Goal: Task Accomplishment & Management: Complete application form

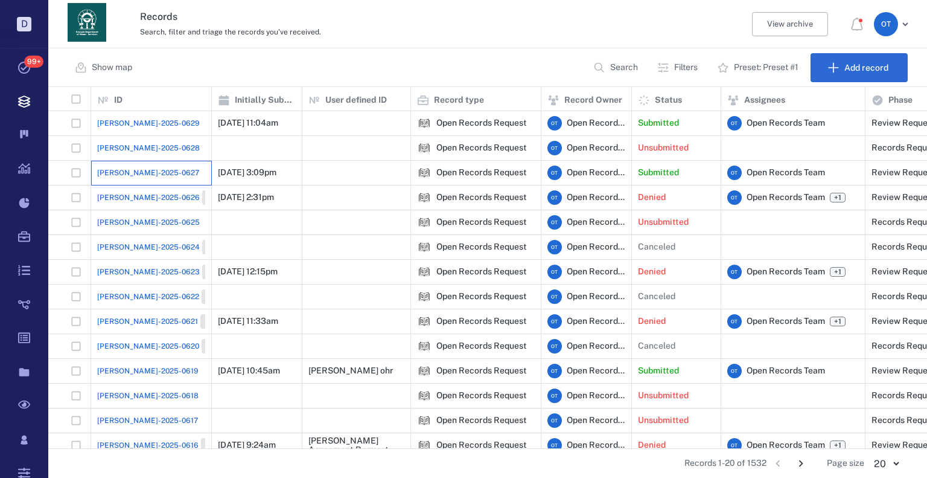
click at [149, 165] on div "[PERSON_NAME]-2025-0627" at bounding box center [151, 173] width 108 height 24
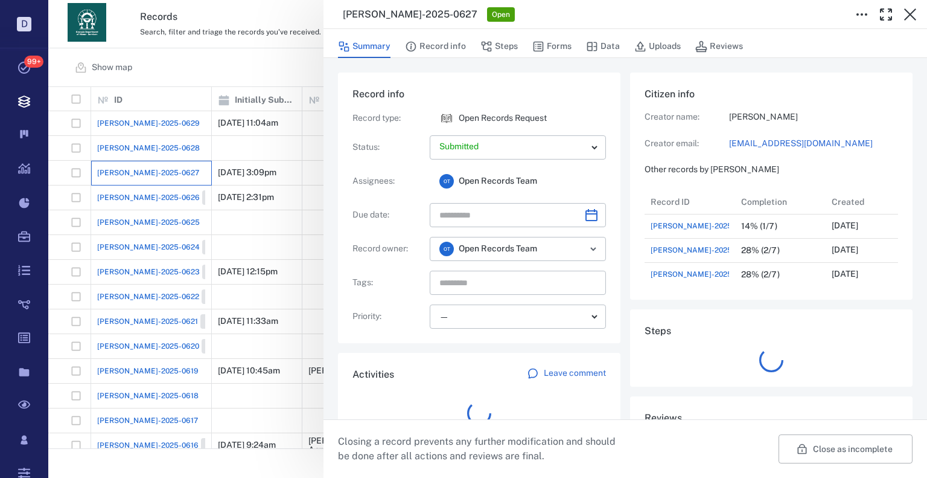
scroll to position [10, 10]
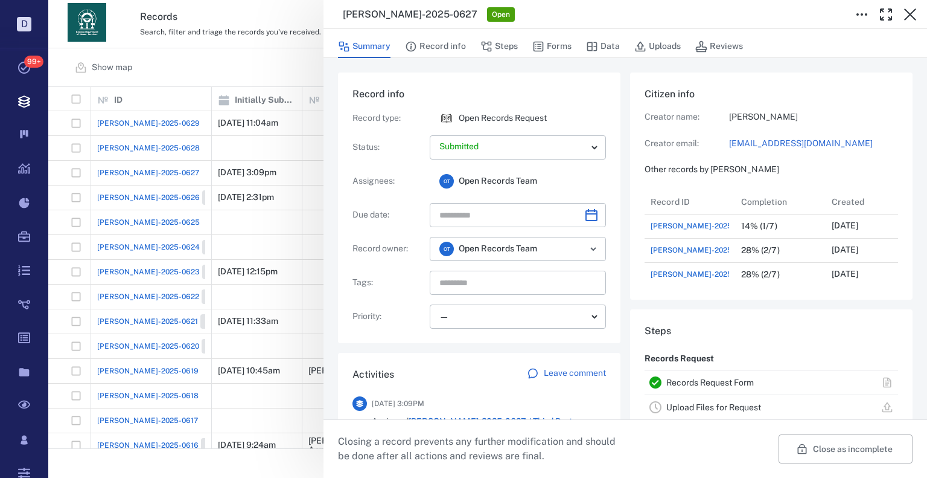
click at [287, 147] on div "[PERSON_NAME]-2025-0627 Open Summary Record info Steps Forms Data Uploads Revie…" at bounding box center [487, 239] width 879 height 478
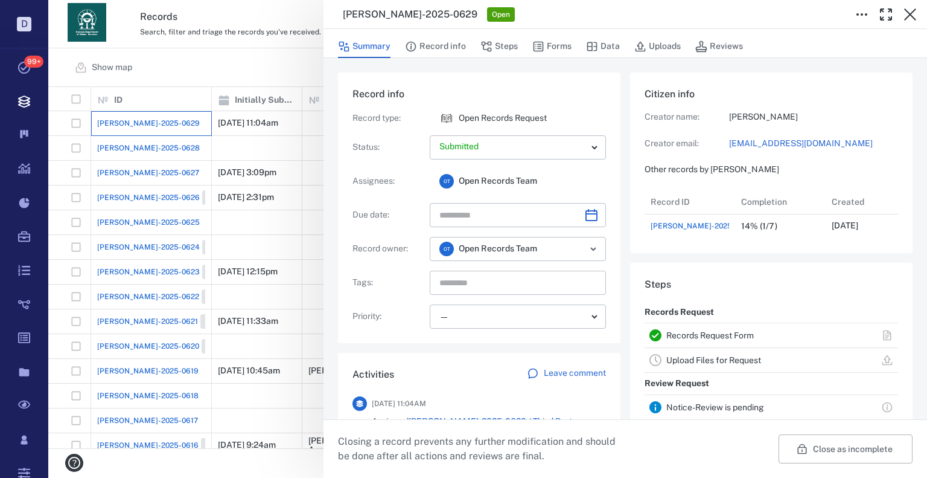
scroll to position [48, 240]
click at [560, 48] on button "Forms" at bounding box center [551, 46] width 39 height 23
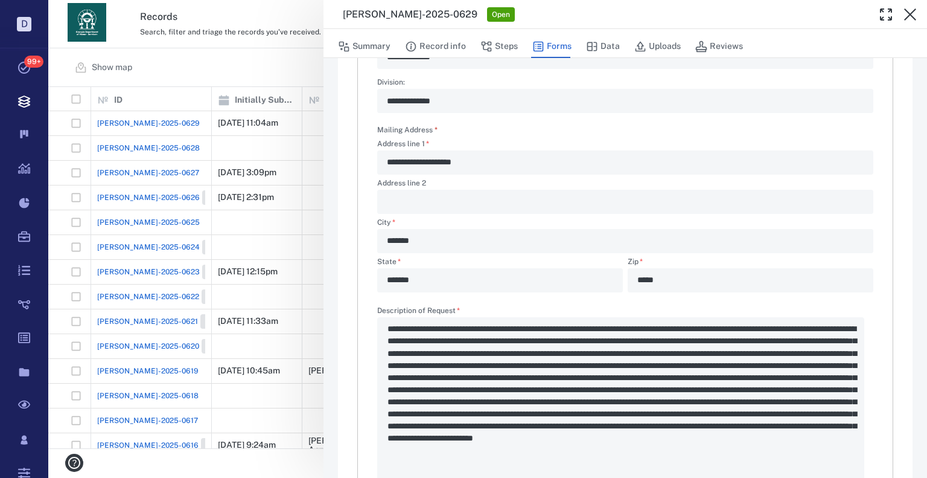
scroll to position [423, 0]
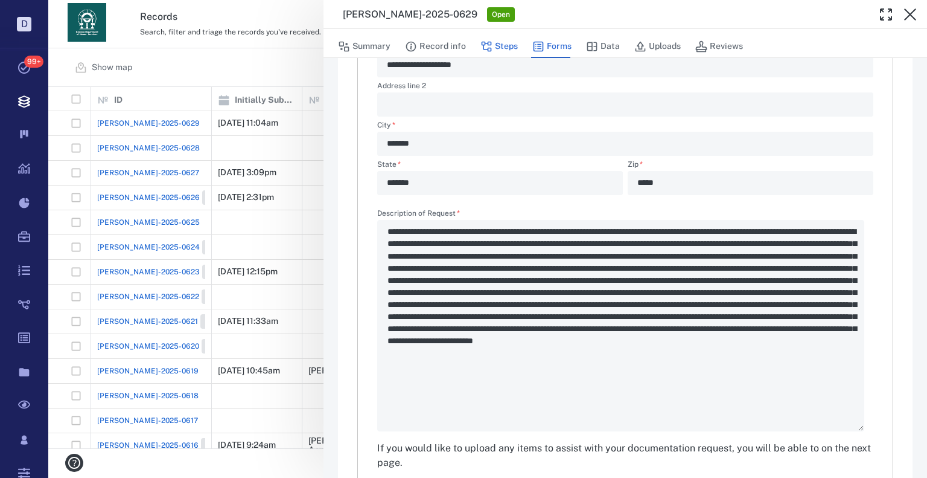
click at [491, 44] on icon "button" at bounding box center [487, 46] width 12 height 12
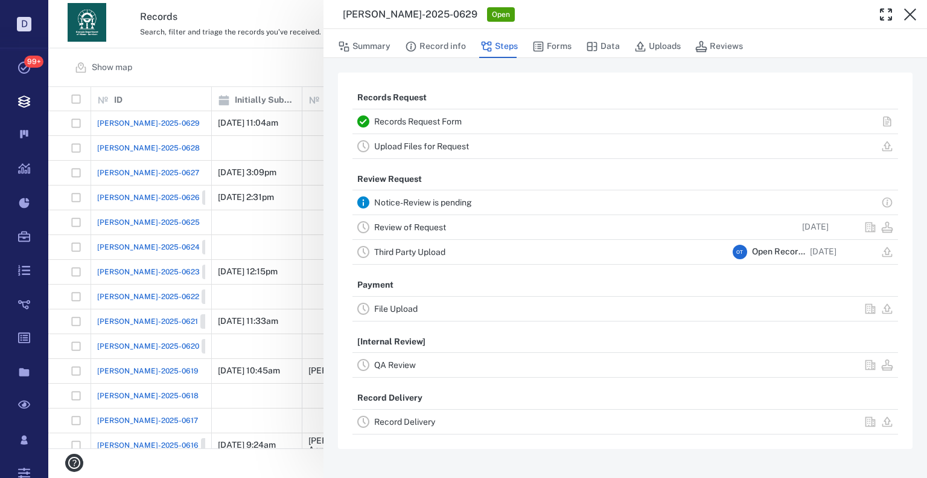
click at [429, 229] on link "Review of Request" at bounding box center [410, 227] width 72 height 10
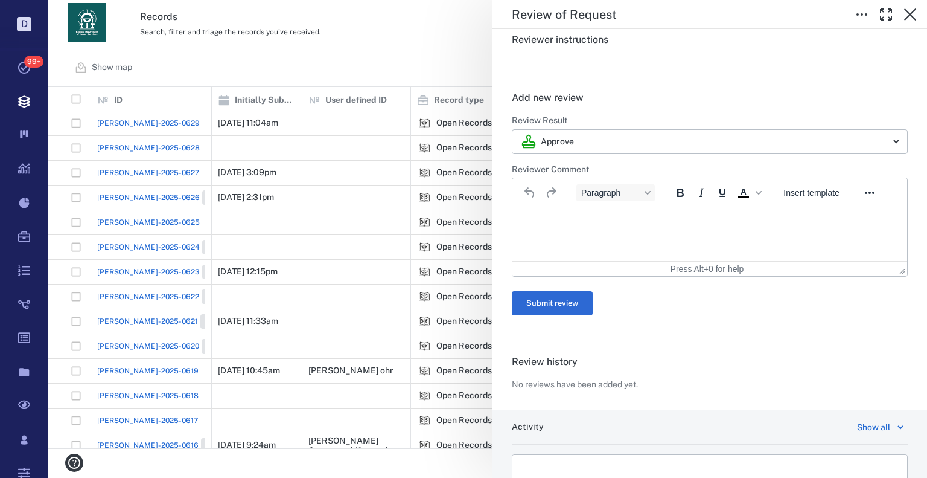
click at [807, 179] on div "Paragraph To open the popup, press Shift+Enter Insert template To open the popu…" at bounding box center [710, 192] width 395 height 29
click at [811, 193] on span "Insert template" at bounding box center [812, 193] width 56 height 10
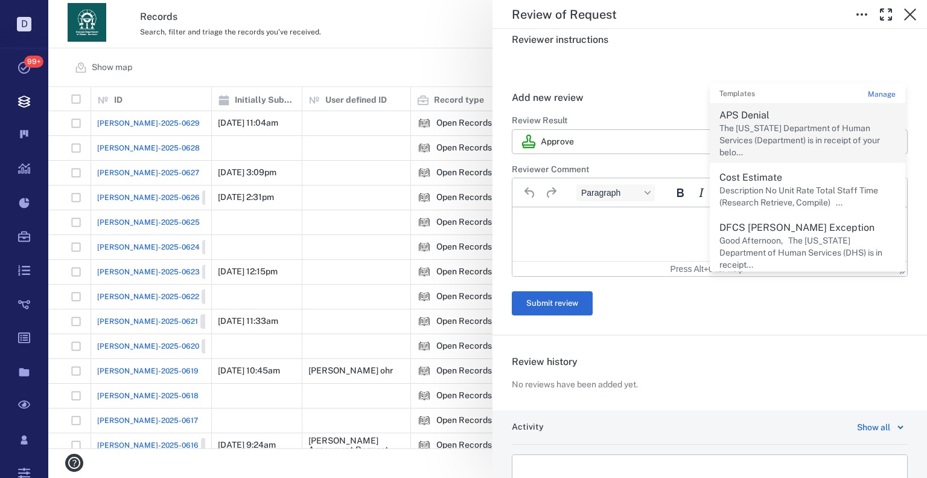
click at [782, 149] on p "The [US_STATE] Department of Human Services (Department) is in receipt of your …" at bounding box center [808, 141] width 176 height 36
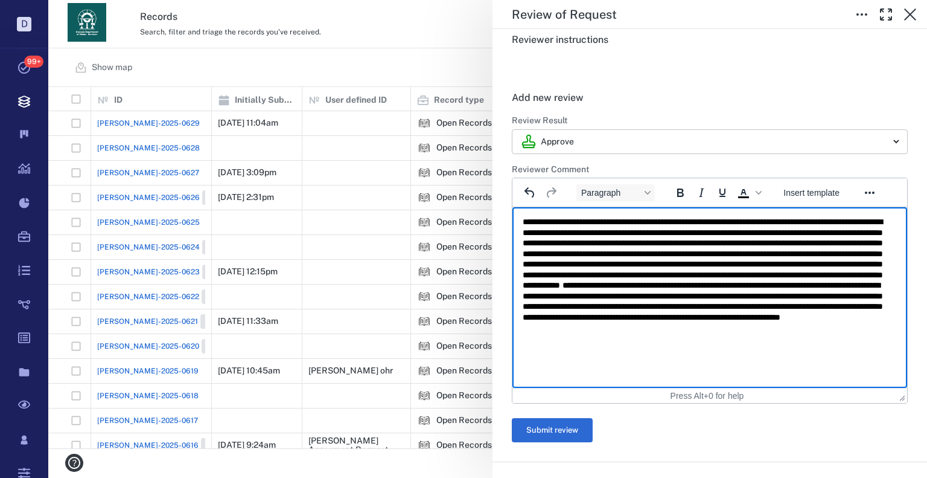
click at [619, 138] on body "D Tasks 99+ Records Boards Dashboard Reports Record types Guide steps Rules For…" at bounding box center [463, 239] width 927 height 478
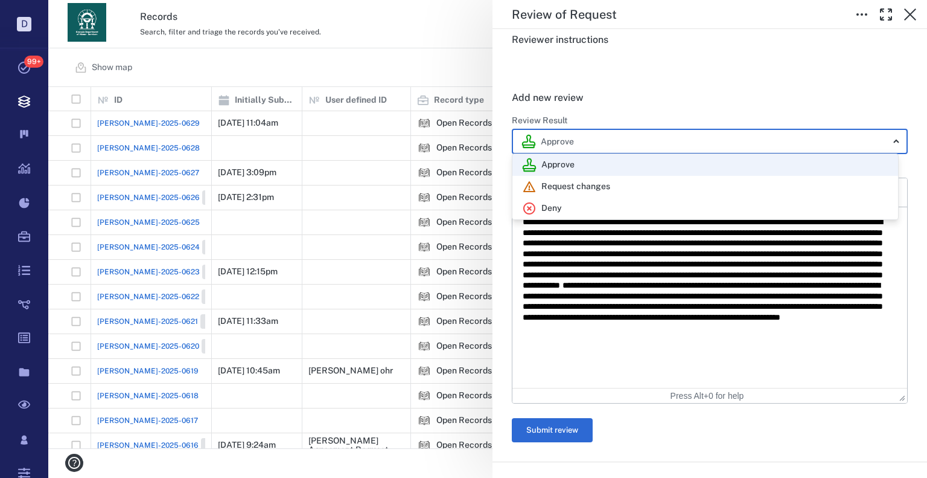
click at [608, 206] on div "Deny" at bounding box center [705, 208] width 366 height 14
type input "******"
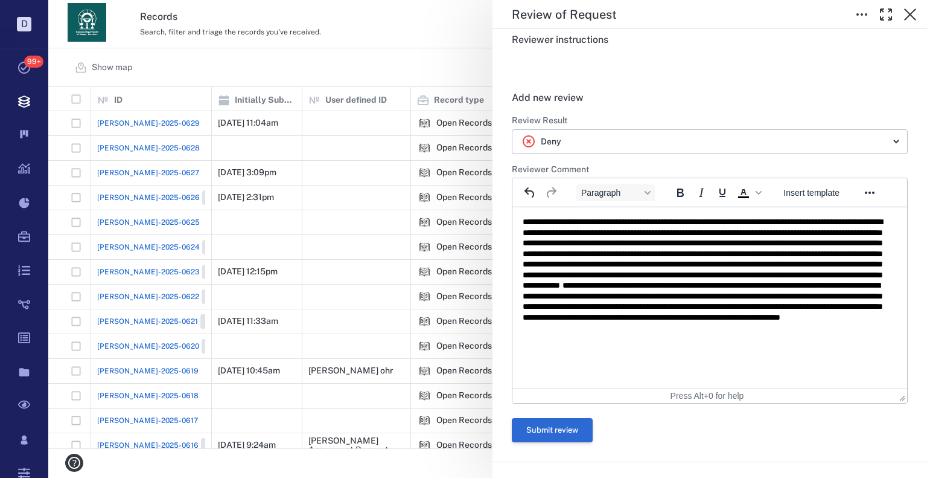
click at [548, 424] on button "Submit review" at bounding box center [552, 430] width 81 height 24
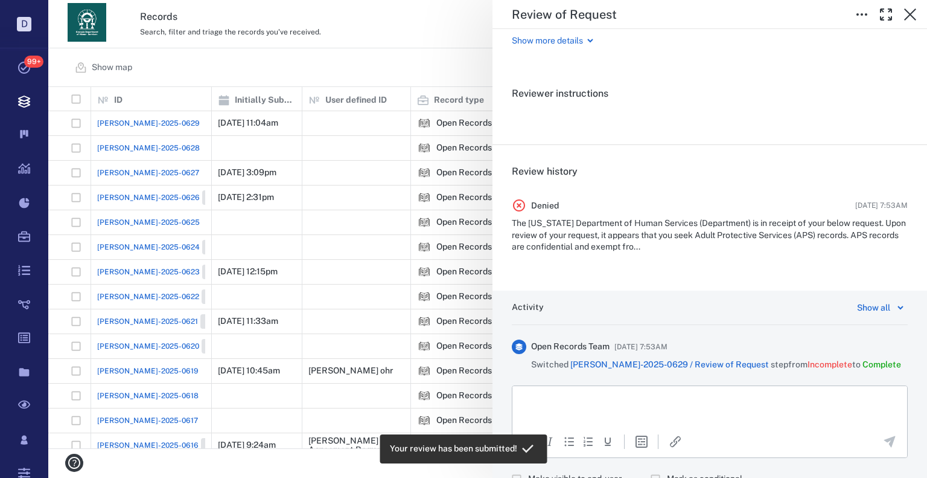
scroll to position [177, 0]
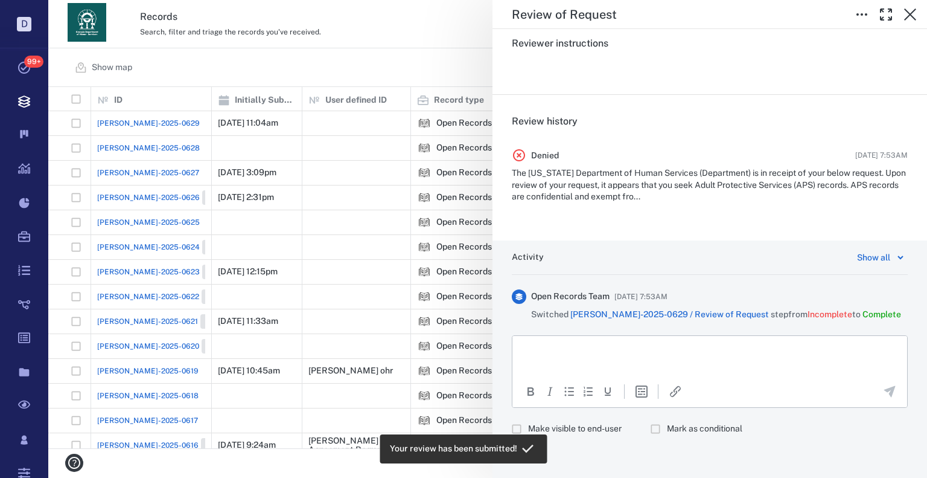
click at [377, 58] on div "**********" at bounding box center [487, 239] width 879 height 478
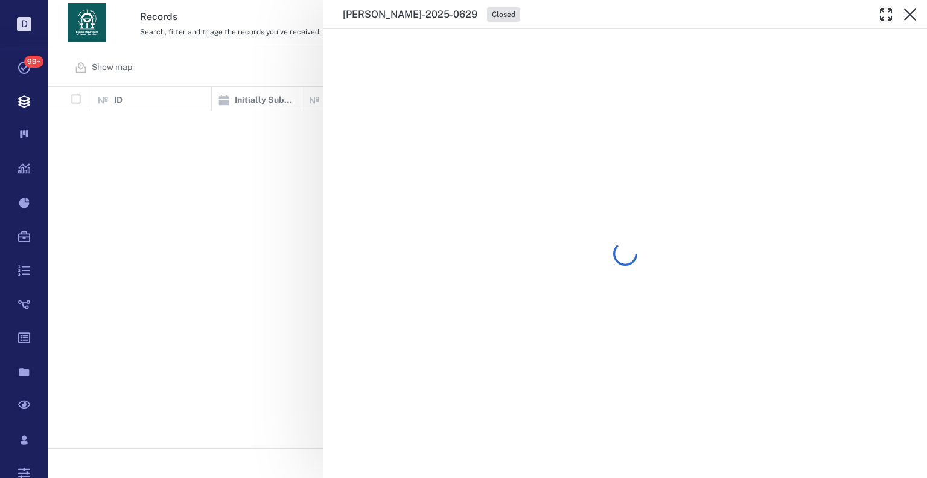
click at [319, 53] on div "[PERSON_NAME]-2025-0629 Closed" at bounding box center [487, 239] width 879 height 478
